Goal: Task Accomplishment & Management: Manage account settings

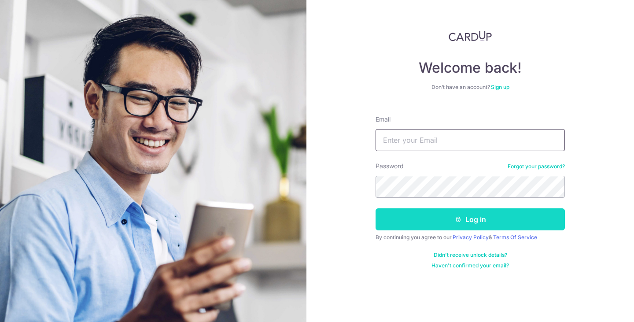
type input "[EMAIL_ADDRESS][DOMAIN_NAME]"
click at [455, 216] on icon "submit" at bounding box center [458, 219] width 7 height 7
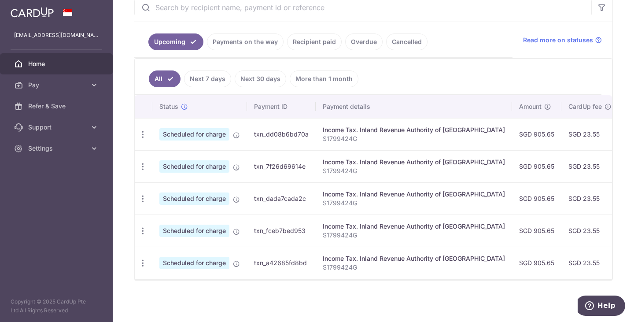
click at [561, 271] on td "SGD 23.55" at bounding box center [589, 263] width 57 height 32
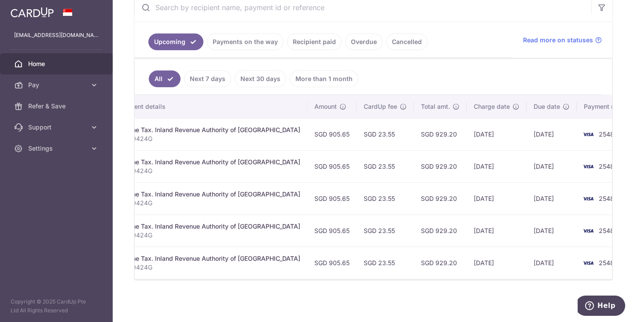
click at [577, 100] on th "Payment method" at bounding box center [610, 106] width 67 height 23
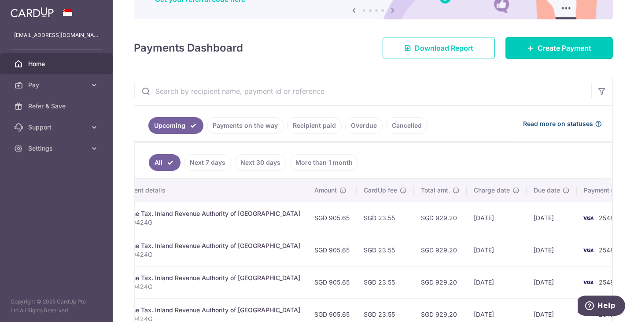
click at [595, 122] on icon at bounding box center [598, 123] width 7 height 7
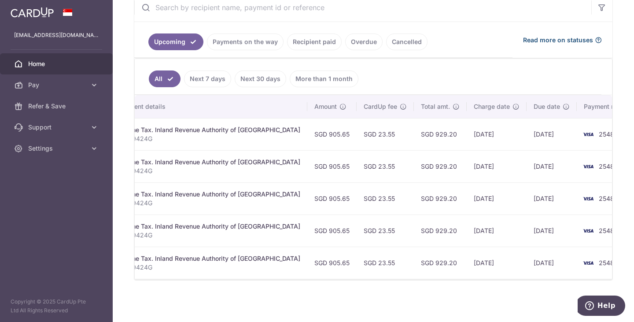
scroll to position [0, 0]
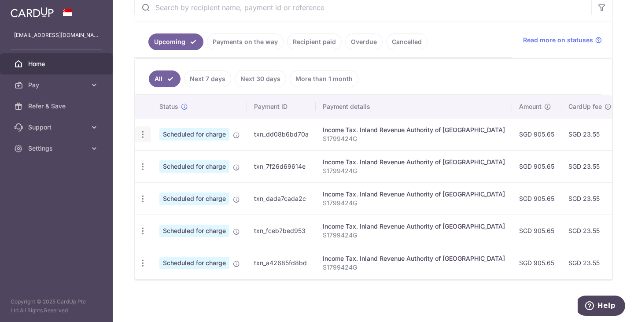
click at [140, 130] on icon "button" at bounding box center [142, 134] width 9 height 9
click at [173, 177] on span "Cancel payment" at bounding box center [189, 180] width 59 height 11
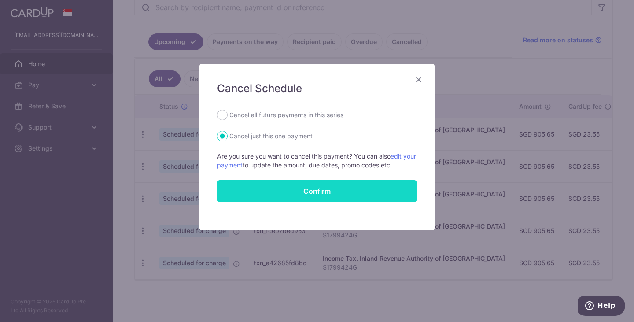
click at [319, 193] on button "Confirm" at bounding box center [317, 191] width 200 height 22
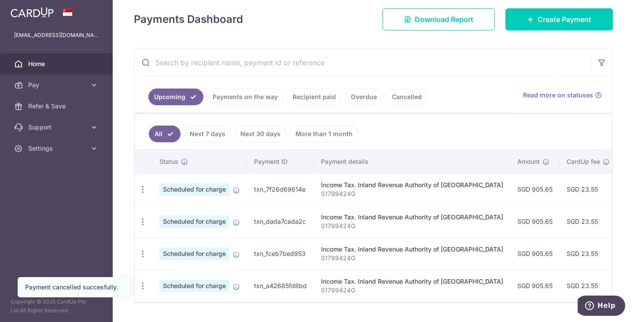
scroll to position [149, 0]
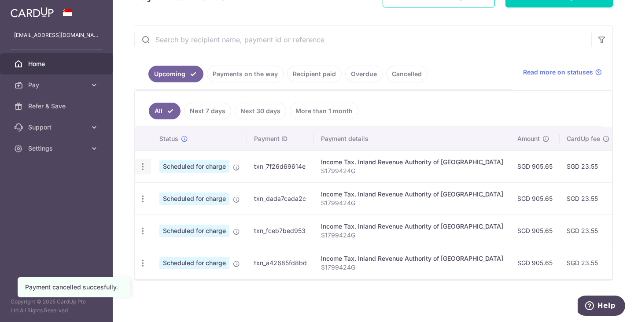
click at [143, 162] on icon "button" at bounding box center [142, 166] width 9 height 9
click at [193, 207] on span "Cancel payment" at bounding box center [189, 212] width 59 height 11
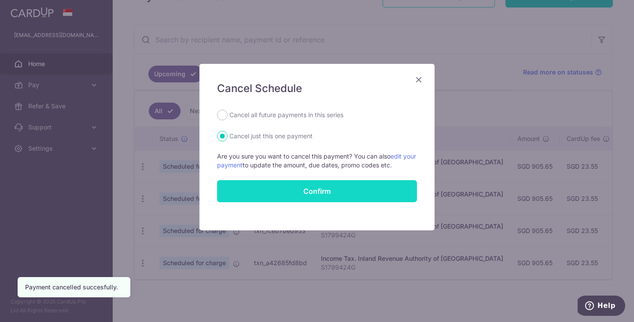
click at [327, 195] on button "Confirm" at bounding box center [317, 191] width 200 height 22
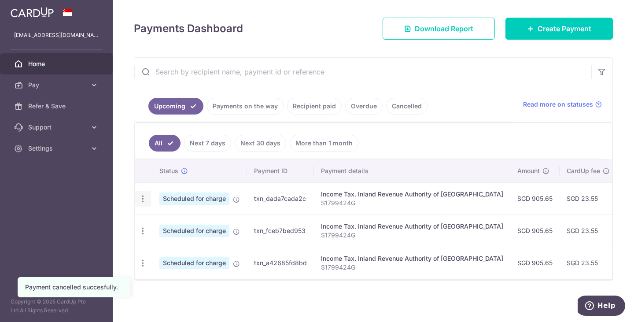
click at [142, 195] on icon "button" at bounding box center [142, 198] width 9 height 9
click at [182, 239] on span "Cancel payment" at bounding box center [189, 244] width 59 height 11
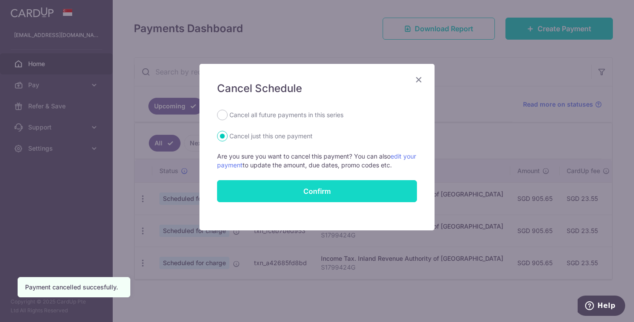
click at [334, 190] on button "Confirm" at bounding box center [317, 191] width 200 height 22
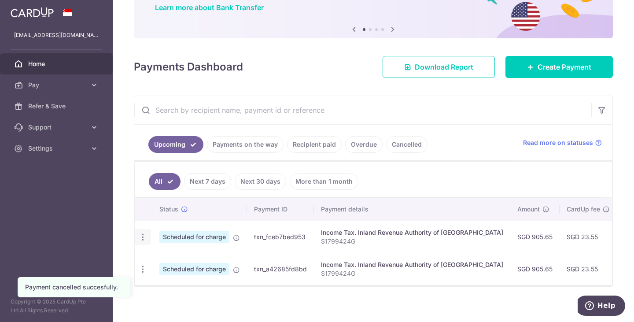
click at [141, 238] on icon "button" at bounding box center [142, 236] width 9 height 9
click at [187, 283] on span "Cancel payment" at bounding box center [189, 282] width 59 height 11
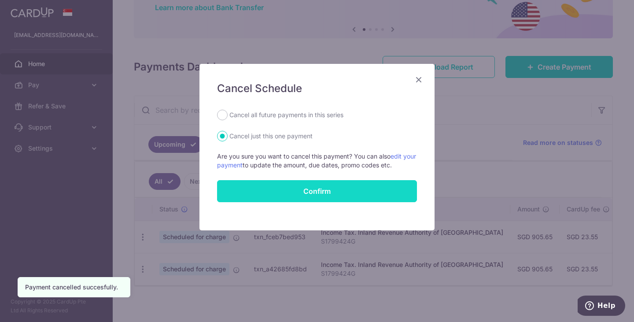
click at [328, 192] on button "Confirm" at bounding box center [317, 191] width 200 height 22
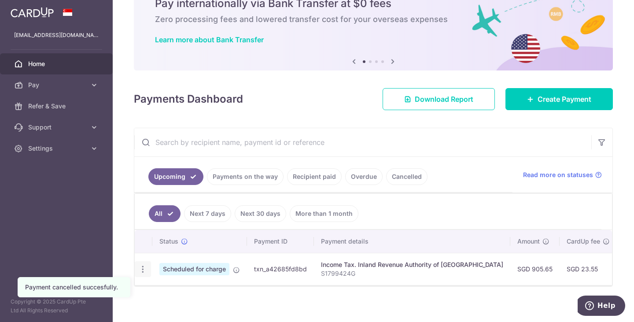
click at [140, 267] on icon "button" at bounding box center [142, 269] width 9 height 9
click at [175, 313] on span "Cancel payment" at bounding box center [189, 314] width 59 height 11
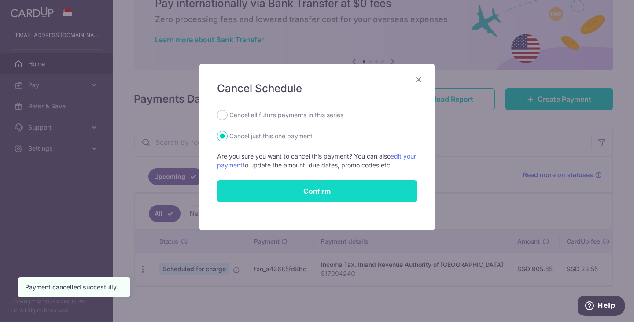
click at [330, 191] on button "Confirm" at bounding box center [317, 191] width 200 height 22
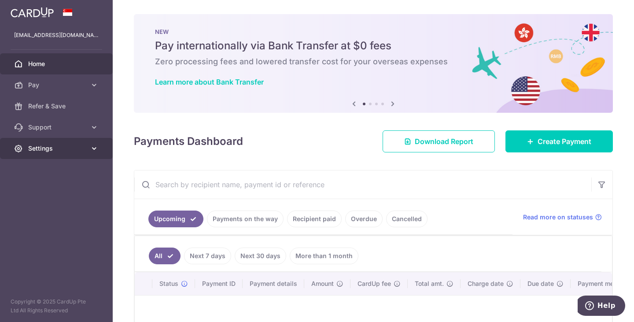
click at [41, 153] on link "Settings" at bounding box center [56, 148] width 113 height 21
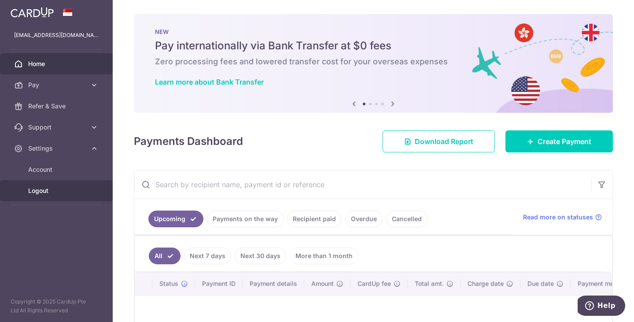
click at [37, 191] on span "Logout" at bounding box center [57, 190] width 58 height 9
